Goal: Register for event/course

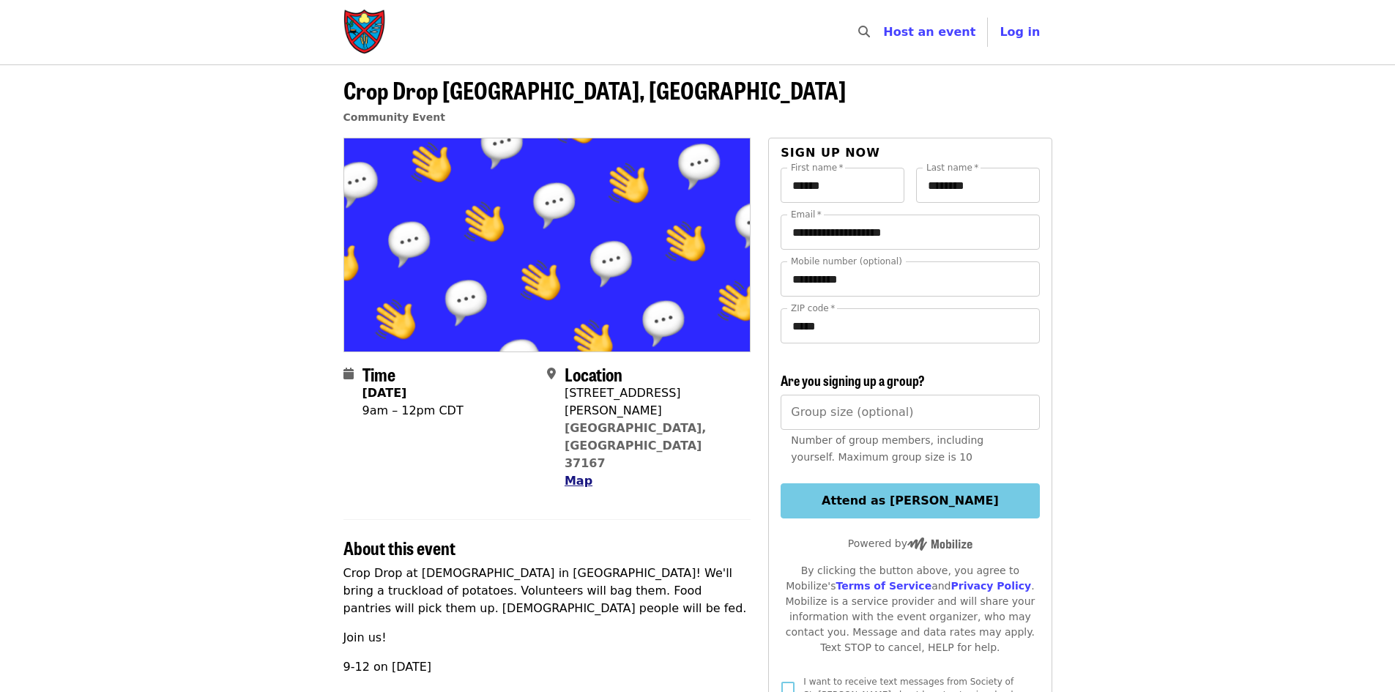
click at [577, 474] on span "Map" at bounding box center [578, 481] width 28 height 14
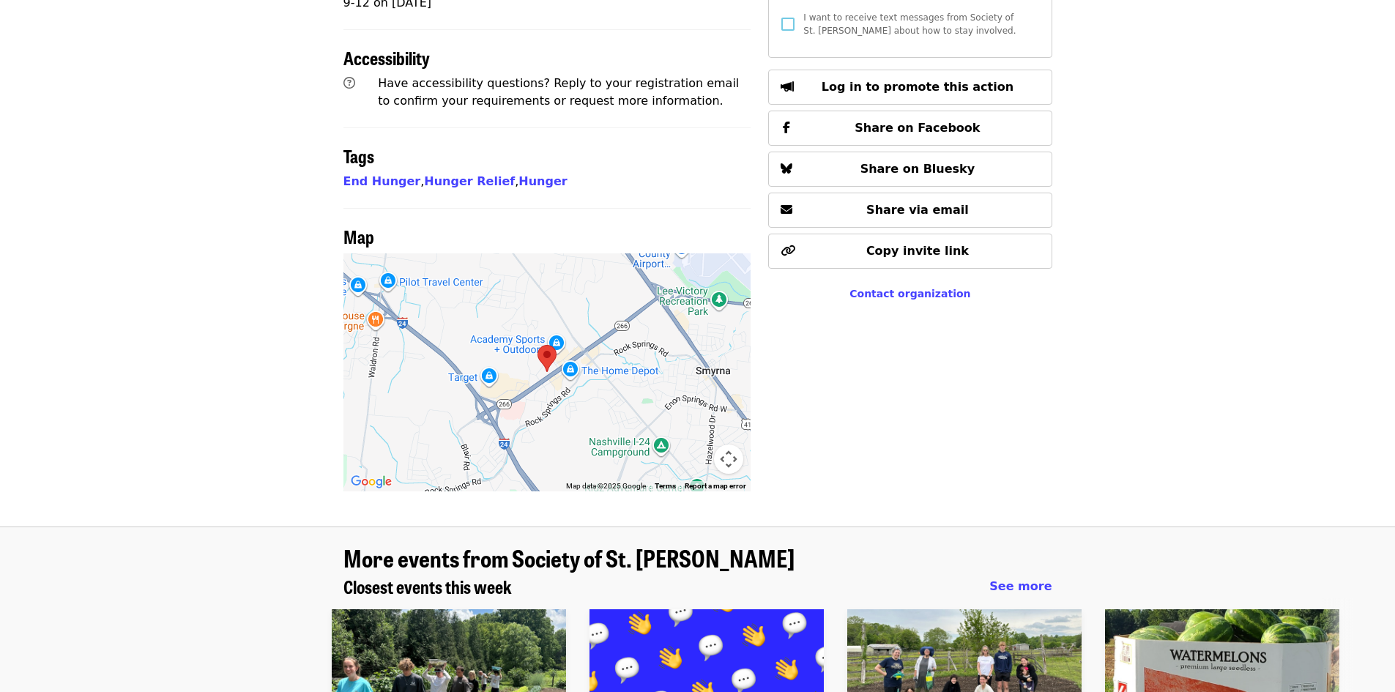
scroll to position [534, 0]
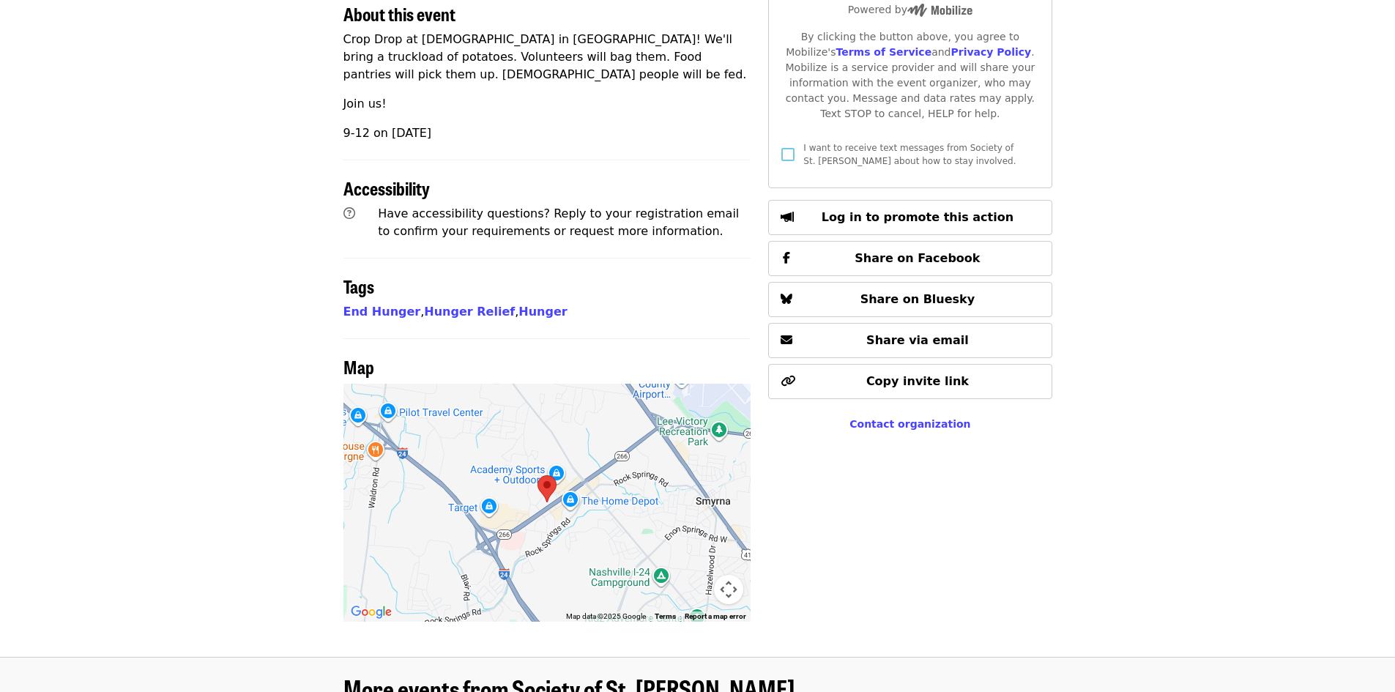
click at [728, 575] on button "Map camera controls" at bounding box center [728, 589] width 29 height 29
click at [696, 501] on button "Zoom in" at bounding box center [691, 515] width 29 height 29
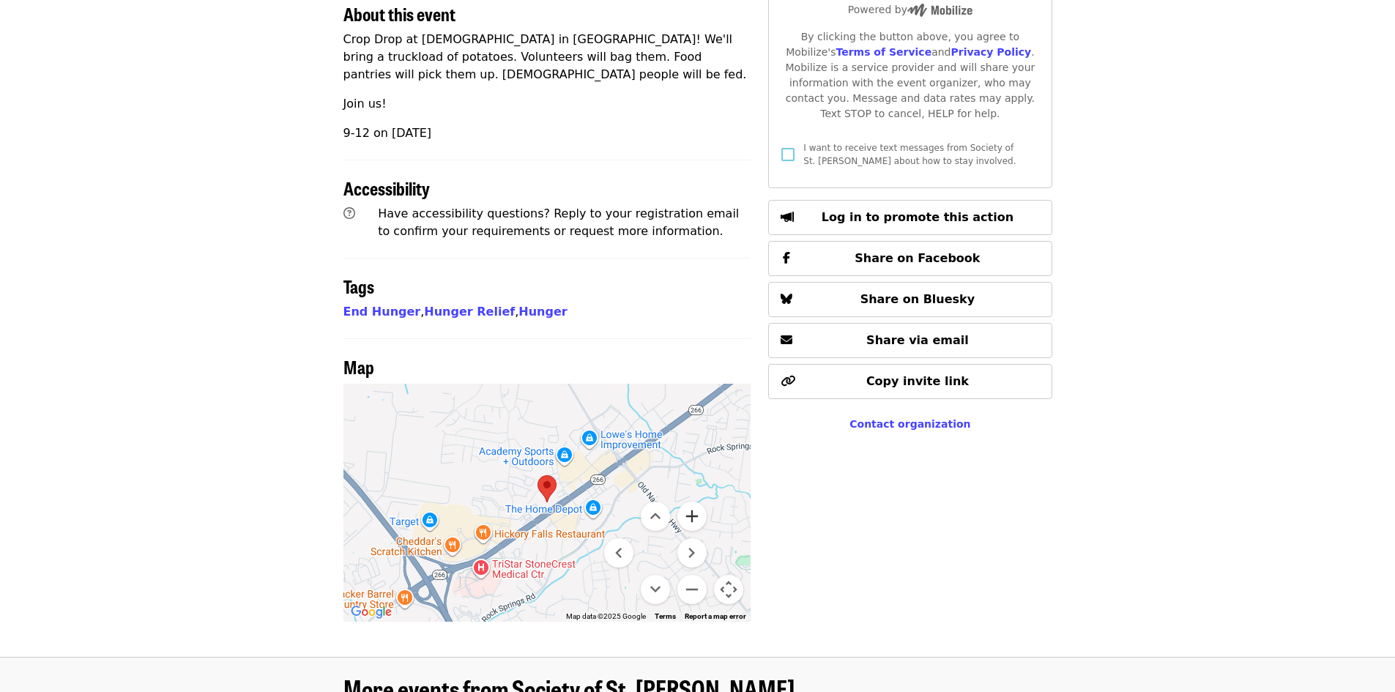
click at [693, 501] on button "Zoom in" at bounding box center [691, 515] width 29 height 29
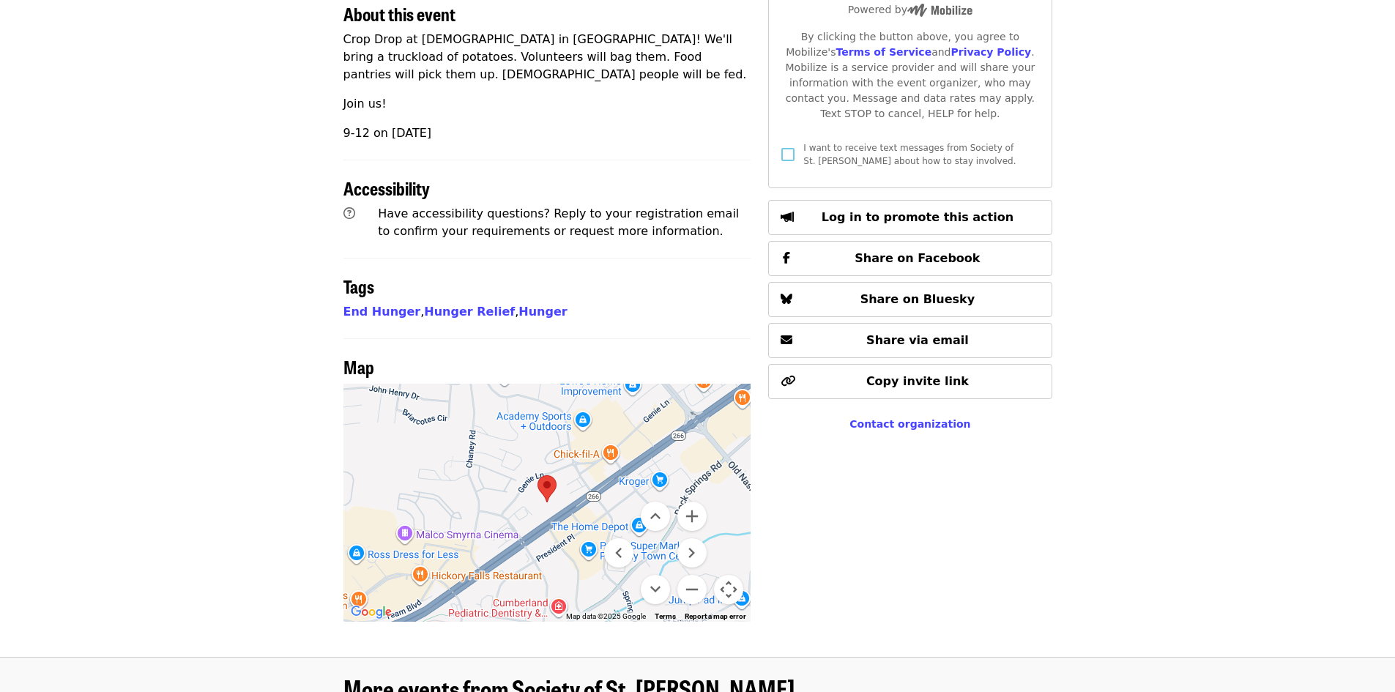
click at [1190, 419] on article "**********" at bounding box center [697, 94] width 1395 height 1126
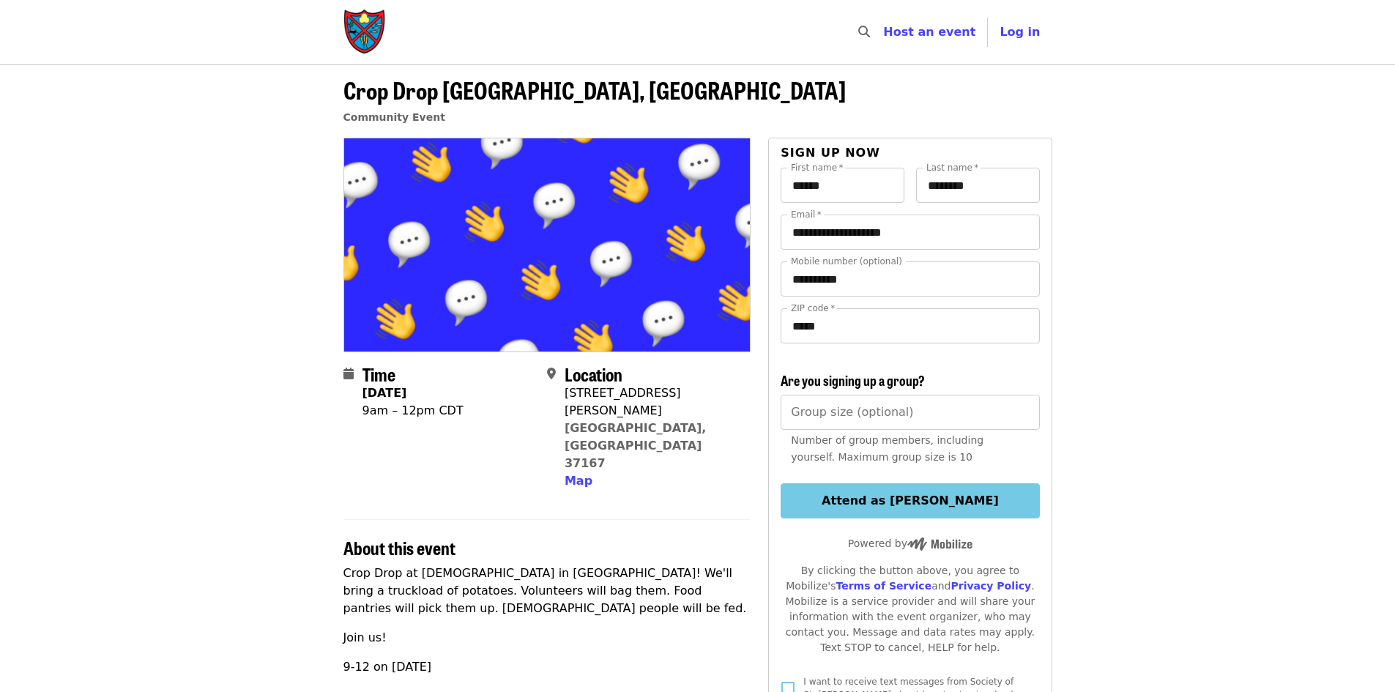
scroll to position [293, 0]
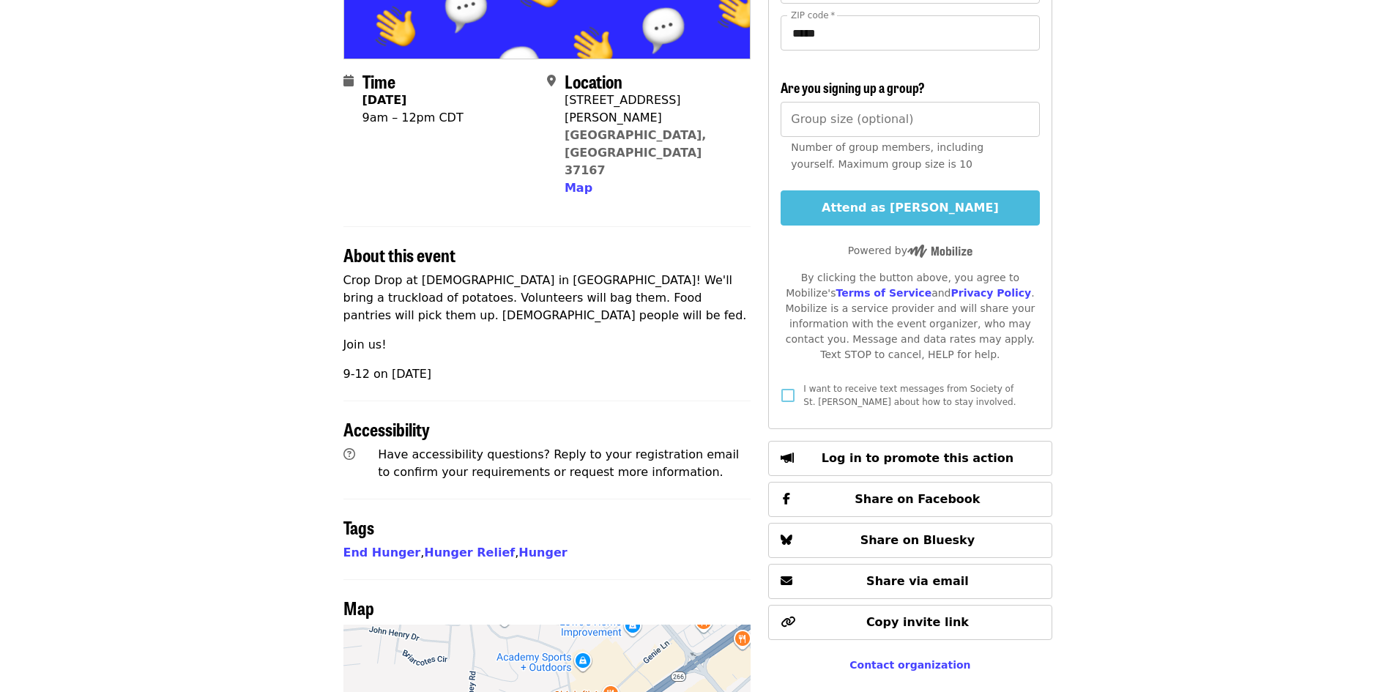
drag, startPoint x: 892, startPoint y: 214, endPoint x: 927, endPoint y: 222, distance: 36.1
click at [894, 214] on button "Attend as [PERSON_NAME]" at bounding box center [909, 207] width 258 height 35
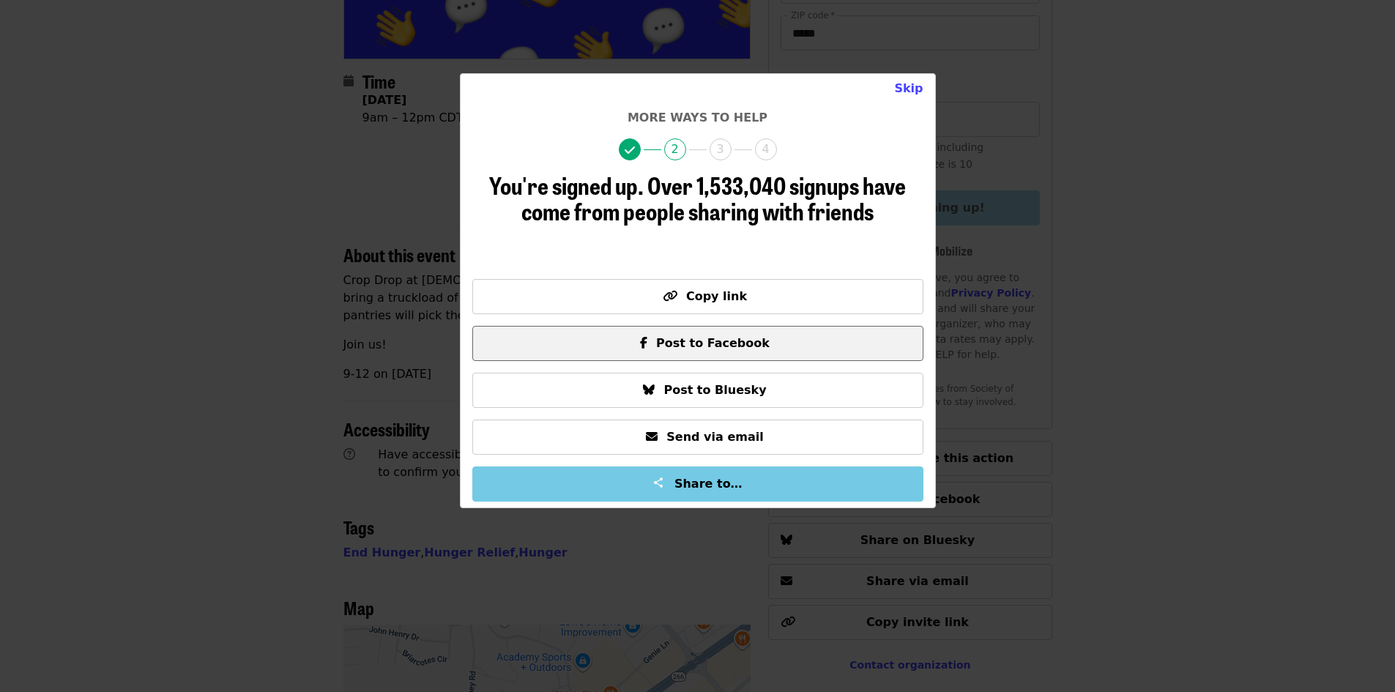
click at [701, 344] on span "Post to Facebook" at bounding box center [712, 343] width 113 height 14
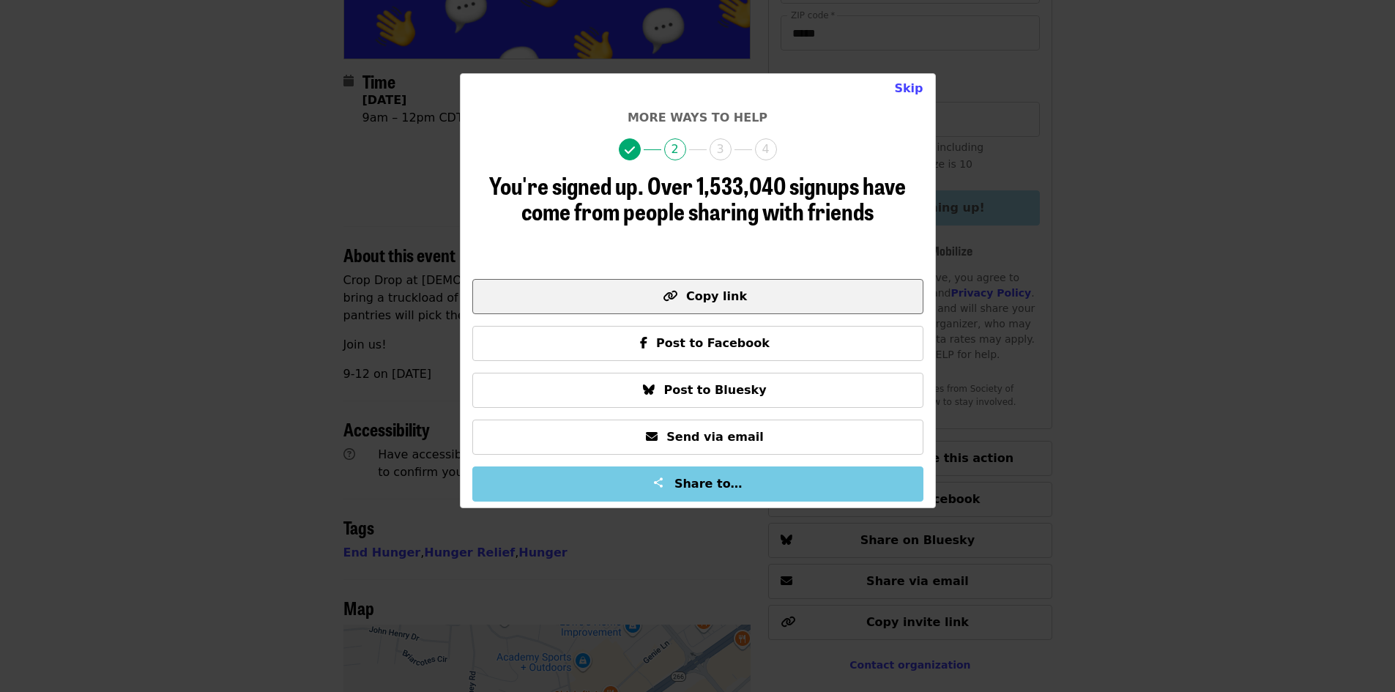
click at [706, 292] on span "Copy link" at bounding box center [716, 296] width 61 height 14
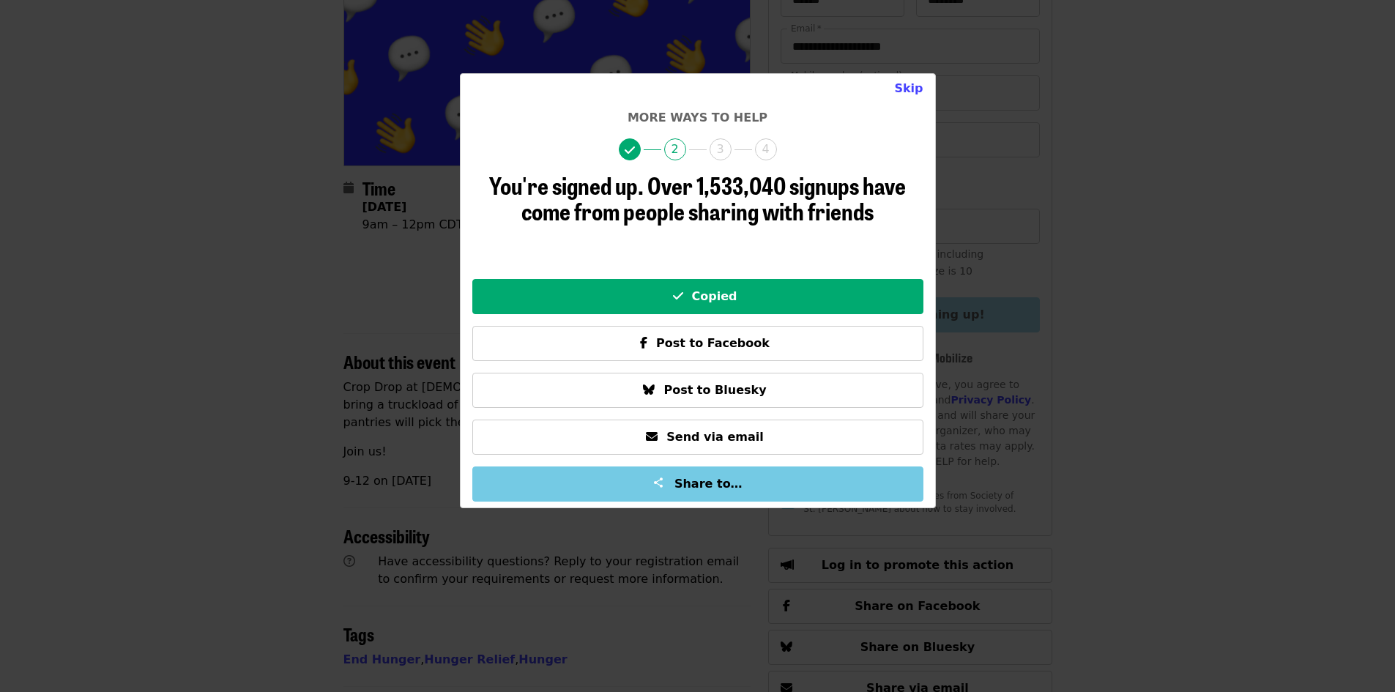
scroll to position [0, 0]
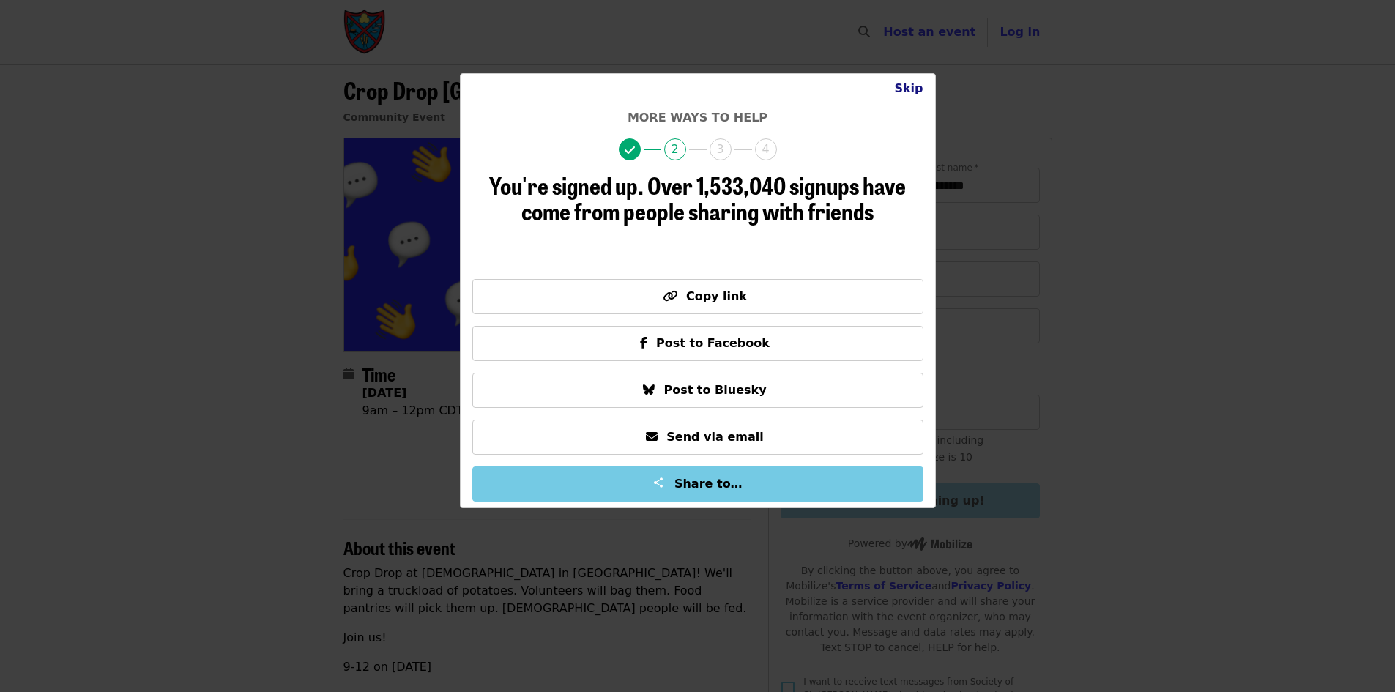
click at [914, 89] on button "Skip" at bounding box center [908, 88] width 52 height 29
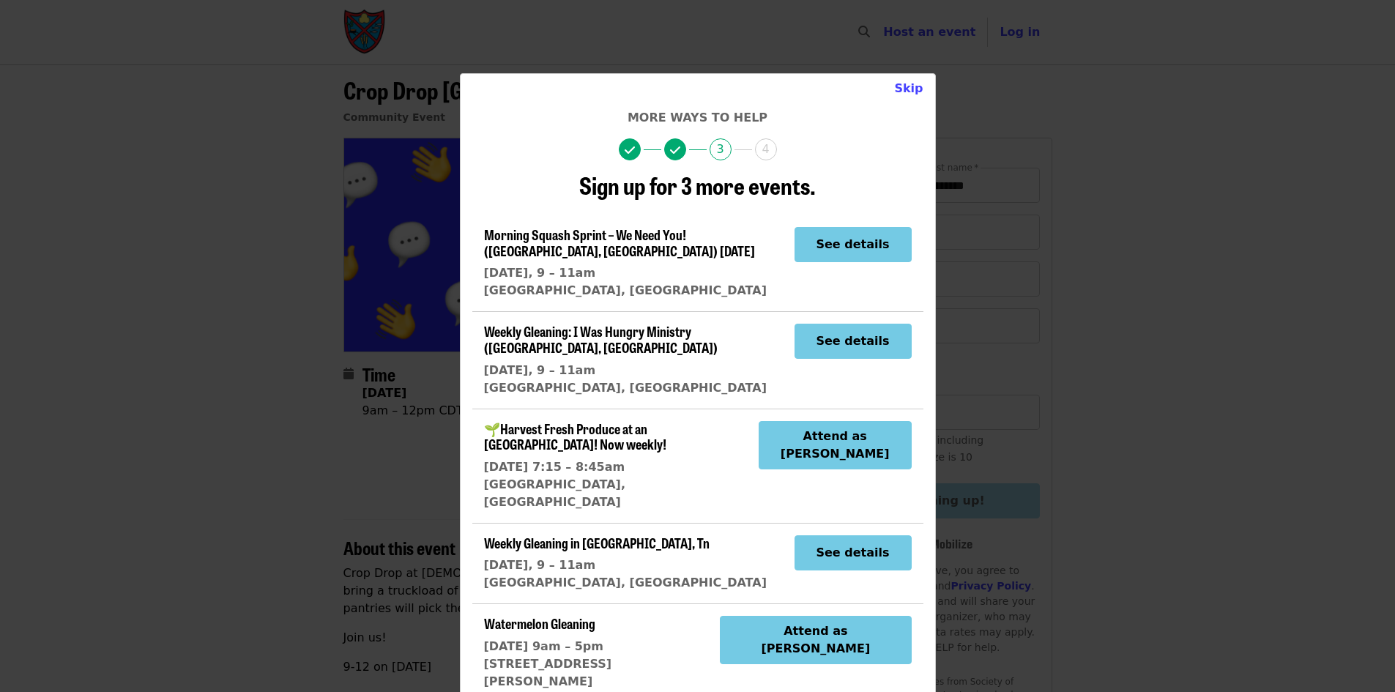
click at [1231, 339] on div "Skip More ways to help 3 4 Sign up for 3 more events. Morning Squash Sprint – W…" at bounding box center [697, 346] width 1395 height 692
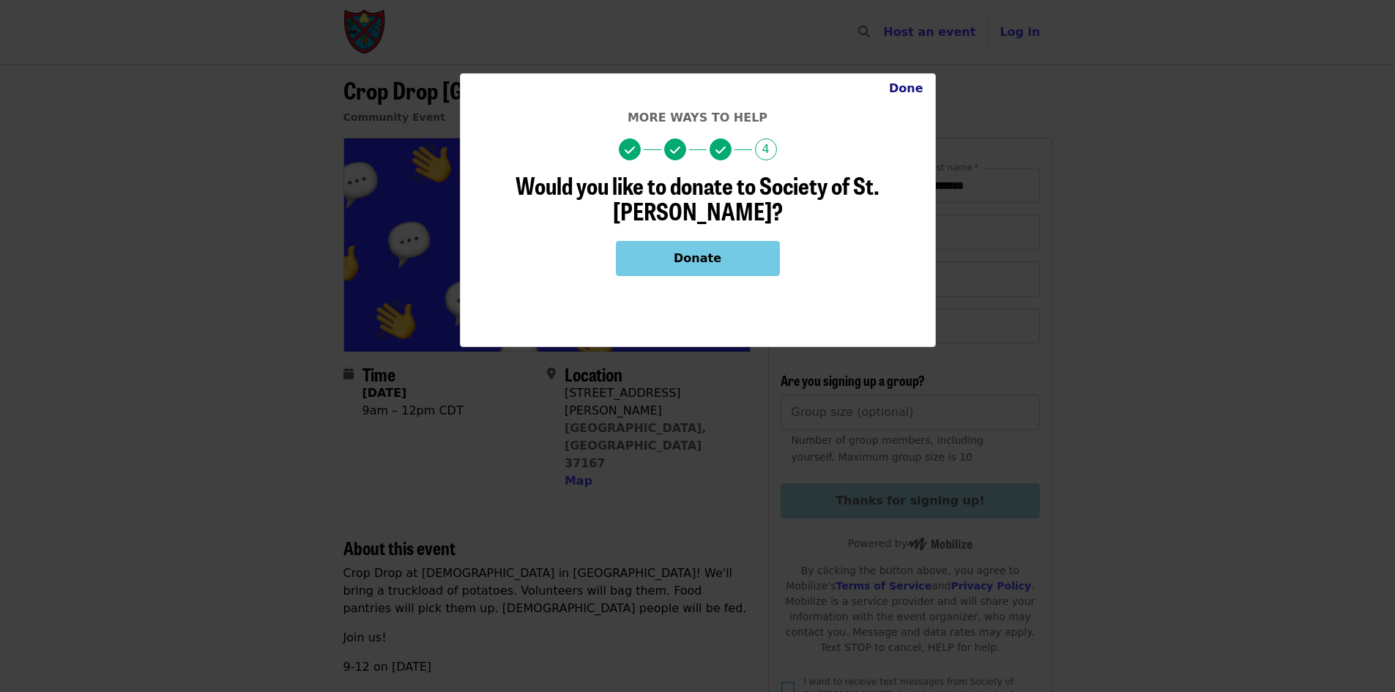
click at [900, 87] on button "Done" at bounding box center [906, 88] width 58 height 29
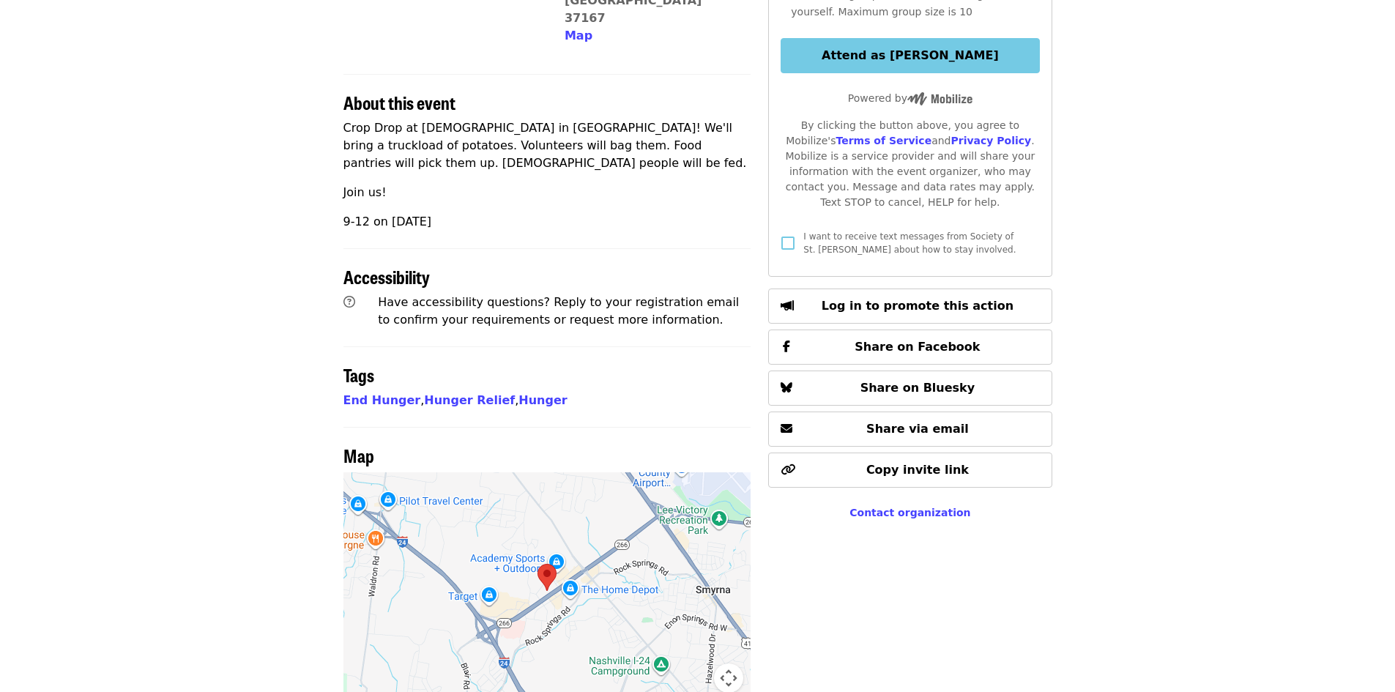
scroll to position [586, 0]
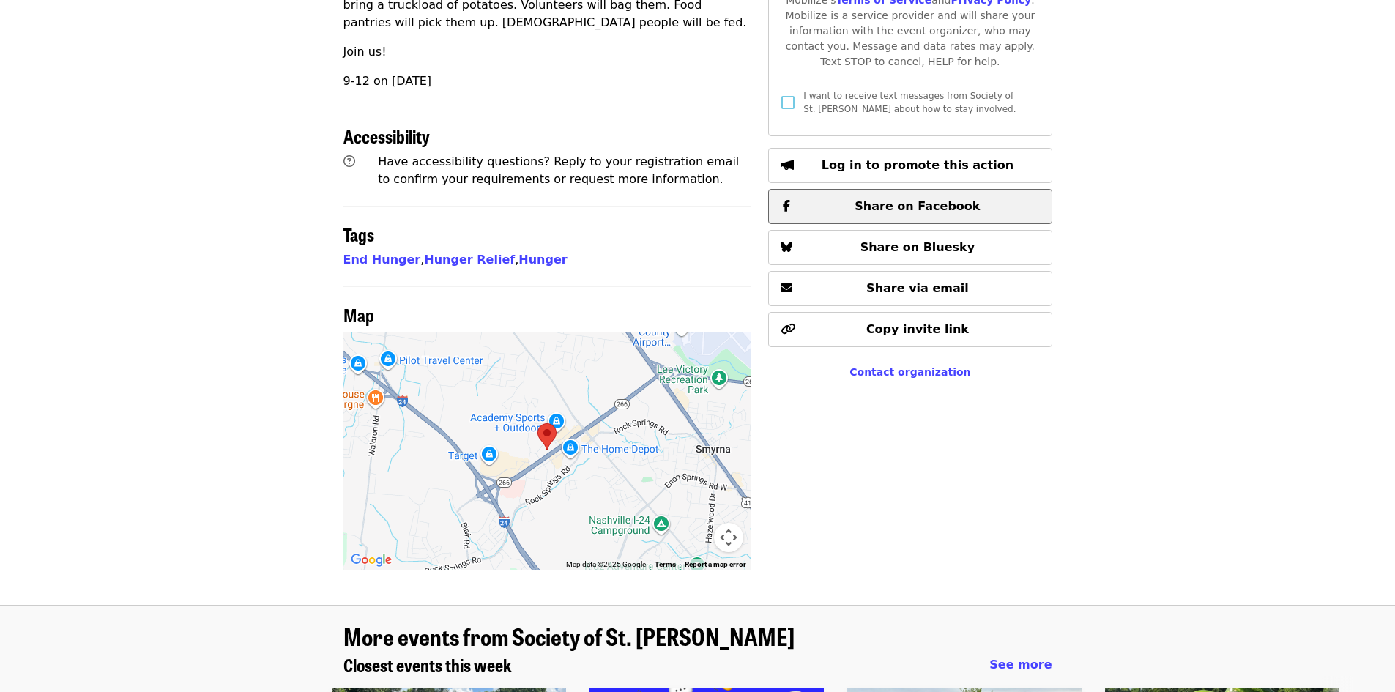
click at [902, 199] on span "Share on Facebook" at bounding box center [916, 206] width 125 height 14
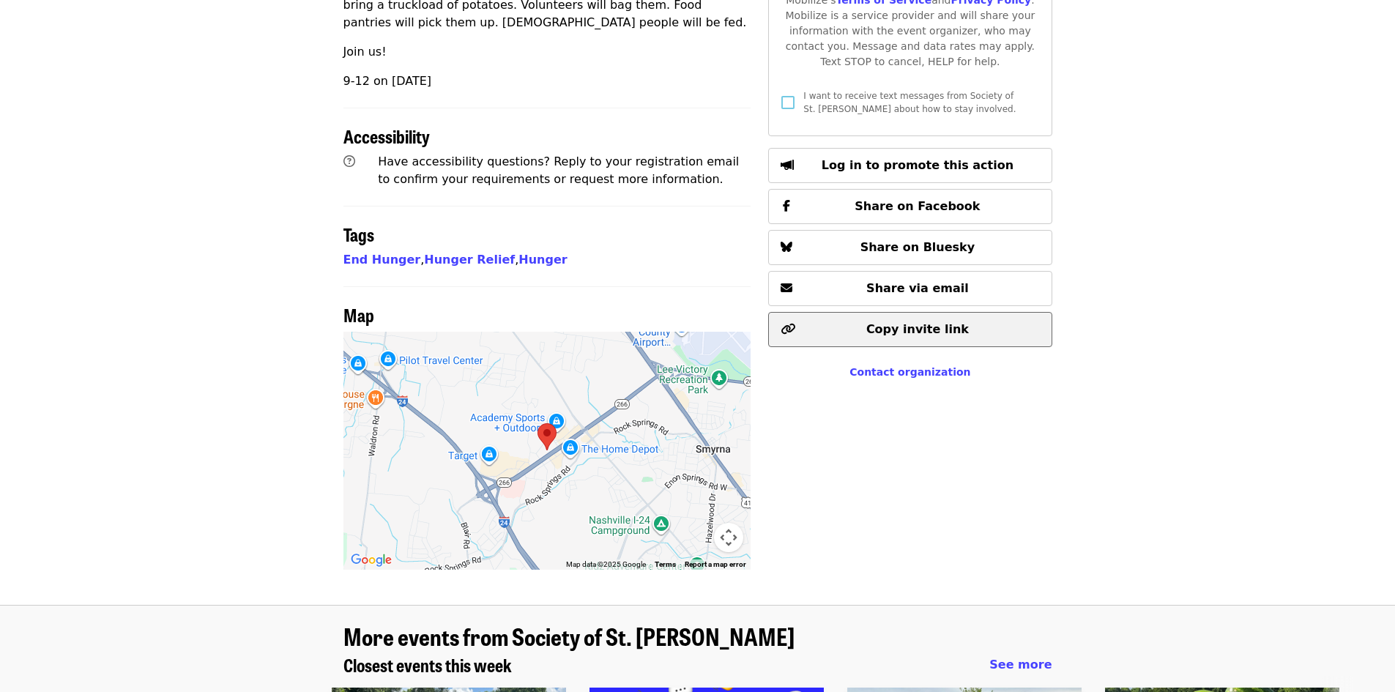
click at [910, 322] on span "Copy invite link" at bounding box center [917, 329] width 102 height 14
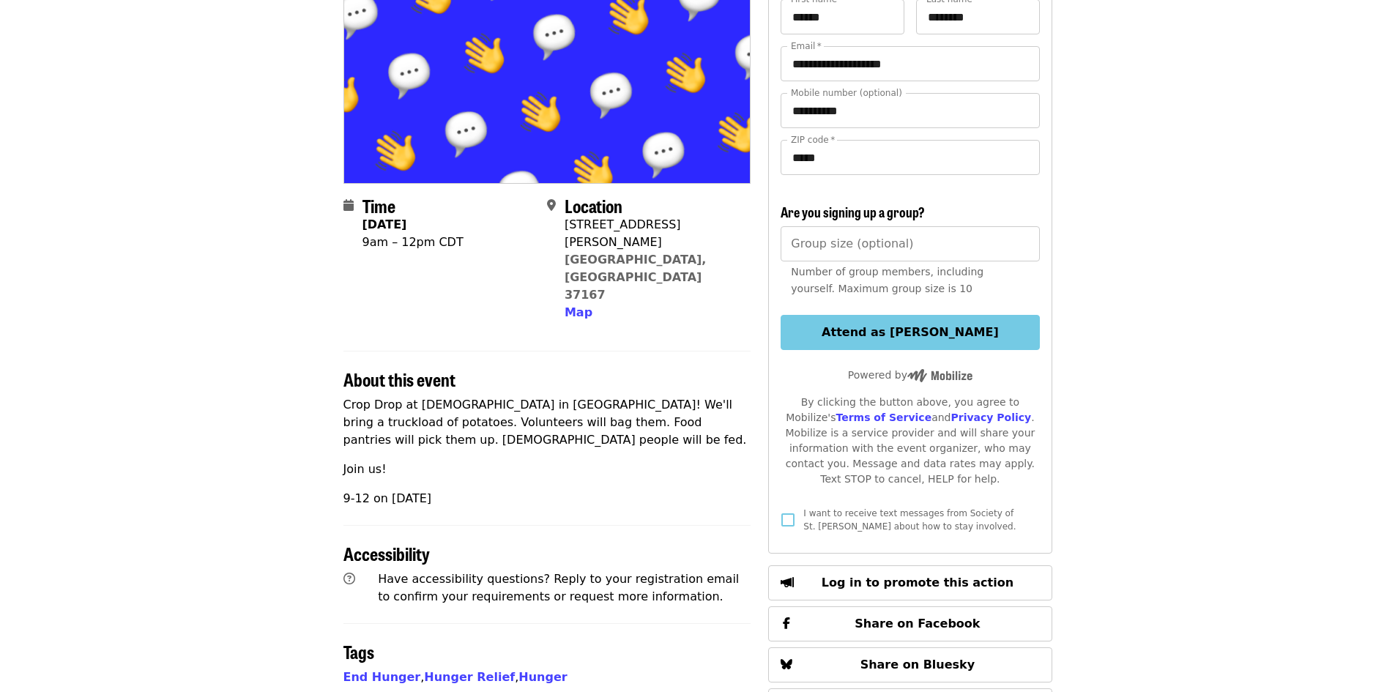
scroll to position [366, 0]
